Goal: Information Seeking & Learning: Check status

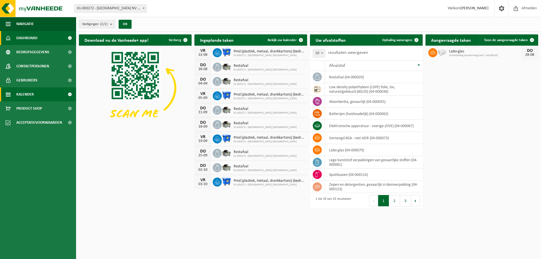
click at [23, 96] on span "Kalender" at bounding box center [24, 94] width 17 height 14
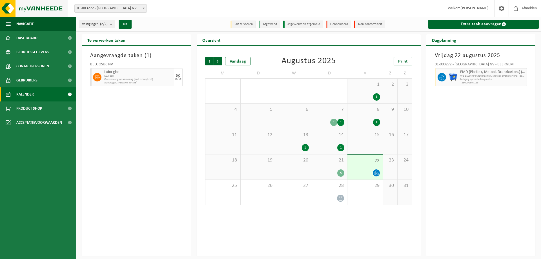
click at [40, 7] on img at bounding box center [34, 8] width 68 height 17
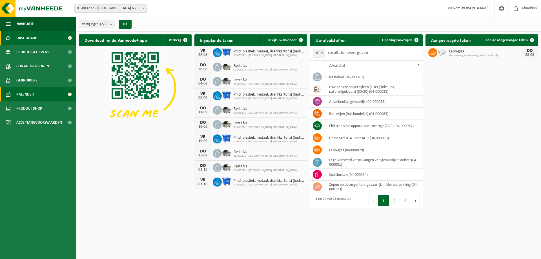
click at [45, 97] on link "Kalender" at bounding box center [38, 94] width 76 height 14
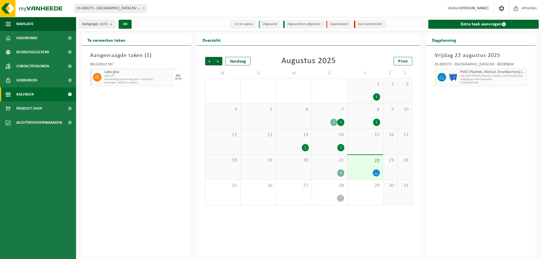
click at [317, 167] on div "21 5" at bounding box center [329, 166] width 35 height 25
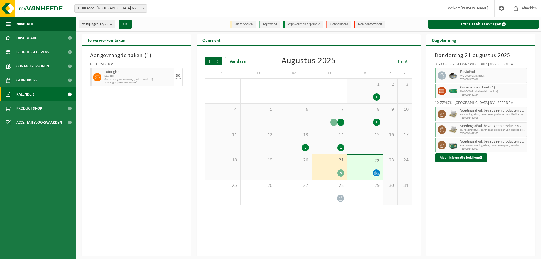
click at [354, 156] on div "22" at bounding box center [364, 167] width 35 height 25
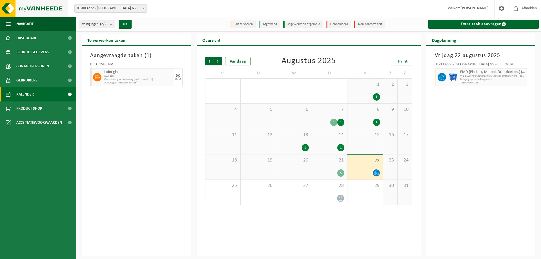
click at [28, 11] on img at bounding box center [34, 8] width 68 height 17
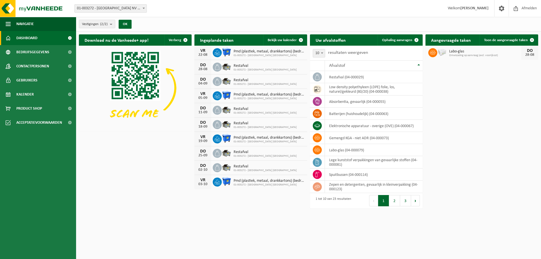
click at [132, 193] on html "Vestiging: 01-003272 - BELGOSUC [GEOGRAPHIC_DATA] - BEERNEM 10-779676 - [GEOGRA…" at bounding box center [270, 129] width 541 height 259
click at [520, 198] on html "Vestiging: 01-003272 - BELGOSUC [GEOGRAPHIC_DATA] - BEERNEM 10-779676 - [GEOGRA…" at bounding box center [270, 129] width 541 height 259
click at [132, 170] on div "Download nu de Vanheede+ app! Verberg Ingeplande taken Bekijk uw kalender [DATE…" at bounding box center [308, 112] width 462 height 161
click at [484, 201] on html "Vestiging: 01-003272 - BELGOSUC [GEOGRAPHIC_DATA] - BEERNEM 10-779676 - [GEOGRA…" at bounding box center [270, 129] width 541 height 259
click at [147, 179] on div "Download nu de Vanheede+ app! Verberg Ingeplande taken Bekijk uw kalender VR 22…" at bounding box center [308, 112] width 462 height 161
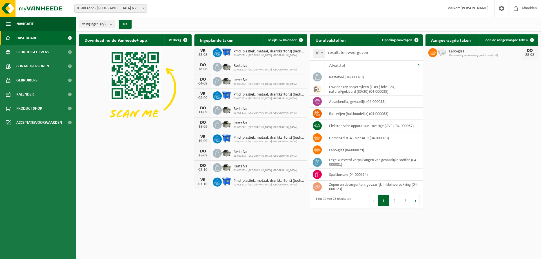
click at [169, 153] on div "Download nu de Vanheede+ app! Verberg Ingeplande taken Bekijk uw kalender VR 22…" at bounding box center [308, 112] width 462 height 161
click at [503, 169] on div "Download nu de Vanheede+ app! Verberg Ingeplande taken Bekijk uw kalender VR 22…" at bounding box center [308, 112] width 462 height 161
click at [22, 81] on span "Gebruikers" at bounding box center [26, 80] width 21 height 14
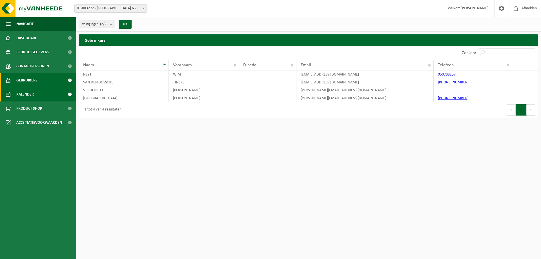
click at [22, 93] on span "Kalender" at bounding box center [24, 94] width 17 height 14
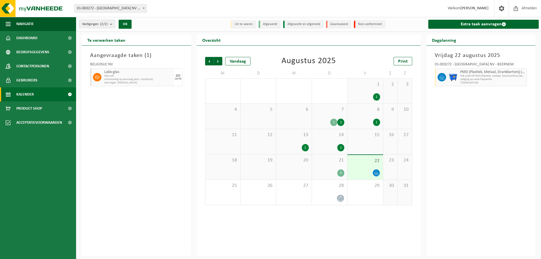
click at [125, 134] on div "Aangevraagde taken ( 1 ) BELGOSUC NV Labo-glas KGA colli Omwisseling op aanvraa…" at bounding box center [136, 151] width 109 height 210
click at [508, 149] on div "[DATE] 01-003272 - [GEOGRAPHIC_DATA] NV - BEERNEM PMD (Plastiek, Metaal, Drankk…" at bounding box center [480, 151] width 109 height 210
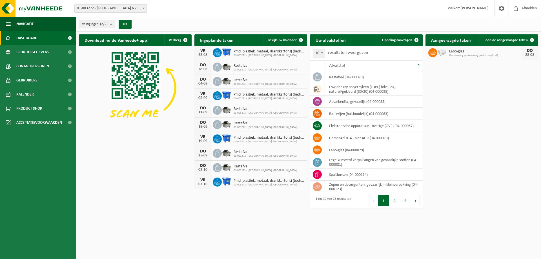
click at [126, 143] on div "Download nu de Vanheede+ app! Verberg Ingeplande taken Bekijk uw kalender VR 22…" at bounding box center [308, 112] width 462 height 161
click at [498, 92] on div "Download nu de Vanheede+ app! Verberg Ingeplande taken Bekijk uw kalender VR 22…" at bounding box center [308, 112] width 462 height 161
